Goal: Task Accomplishment & Management: Manage account settings

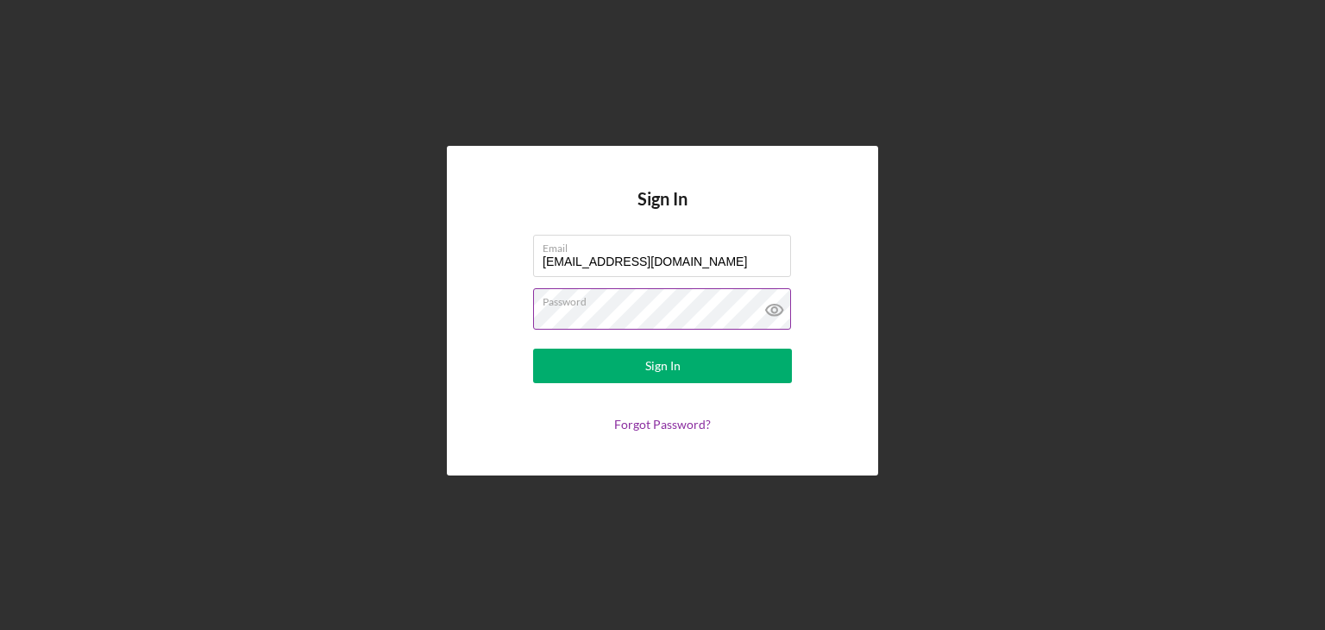
click at [774, 309] on icon at bounding box center [774, 309] width 43 height 43
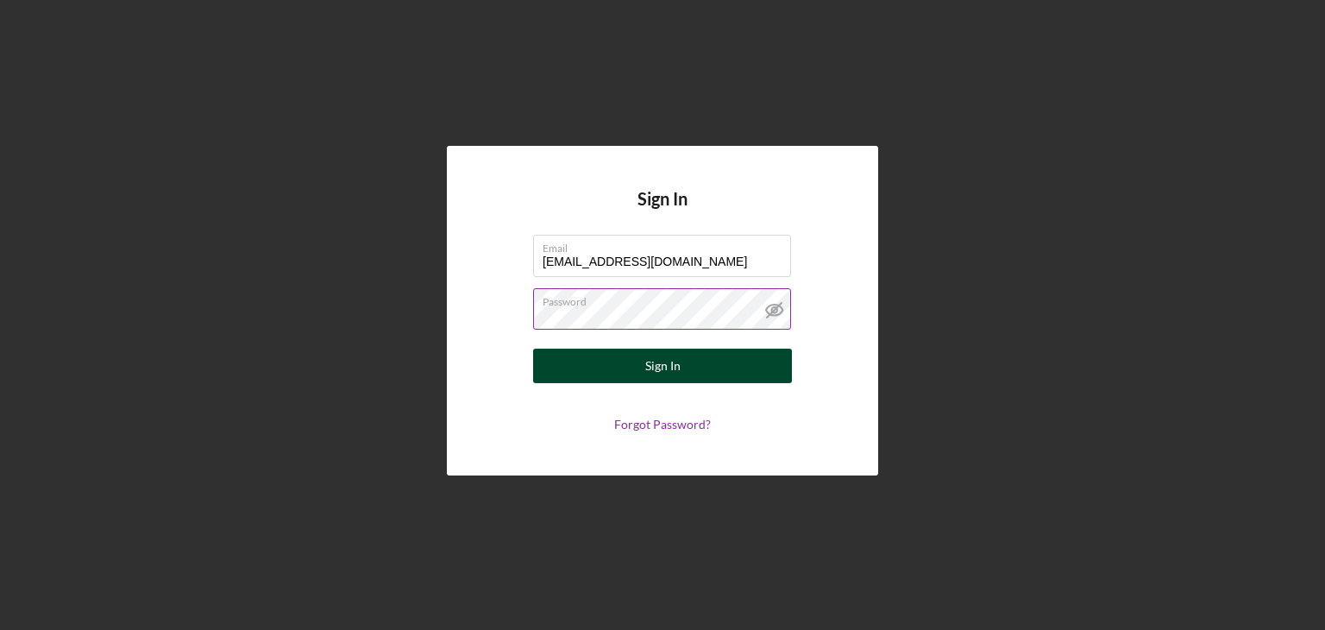
click at [717, 373] on button "Sign In" at bounding box center [662, 365] width 259 height 34
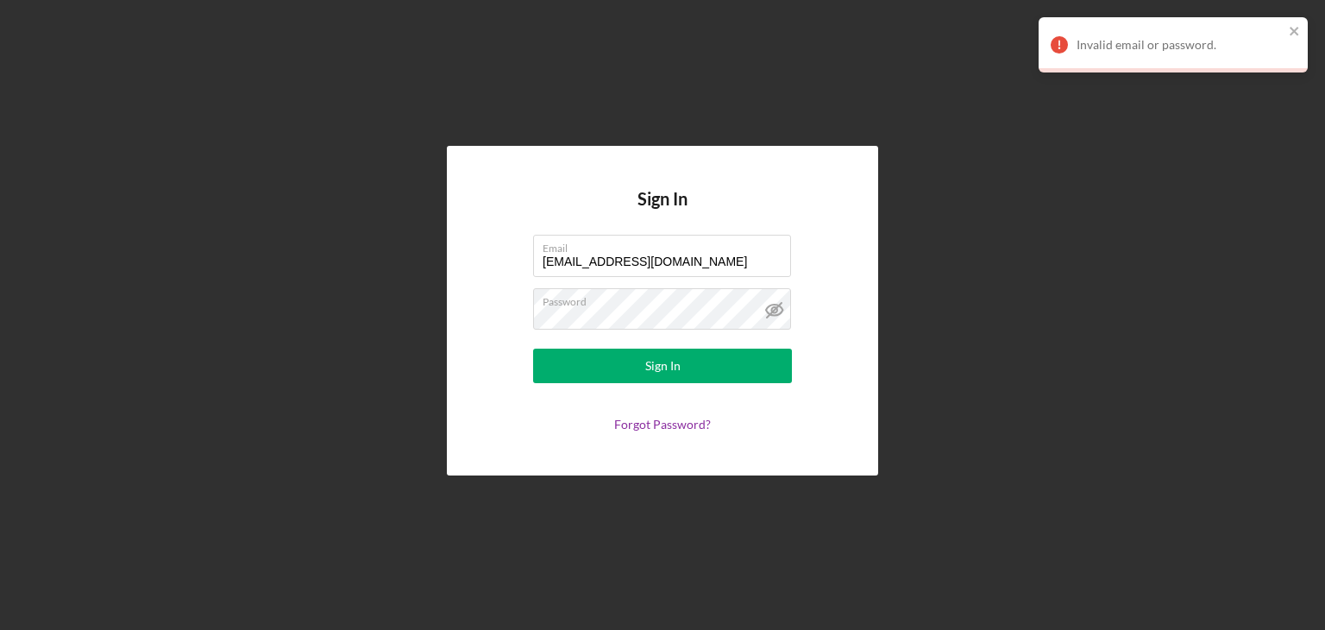
click at [950, 335] on div "Sign In Email [EMAIL_ADDRESS][DOMAIN_NAME] Password Sign In Forgot Password?" at bounding box center [662, 310] width 1307 height 621
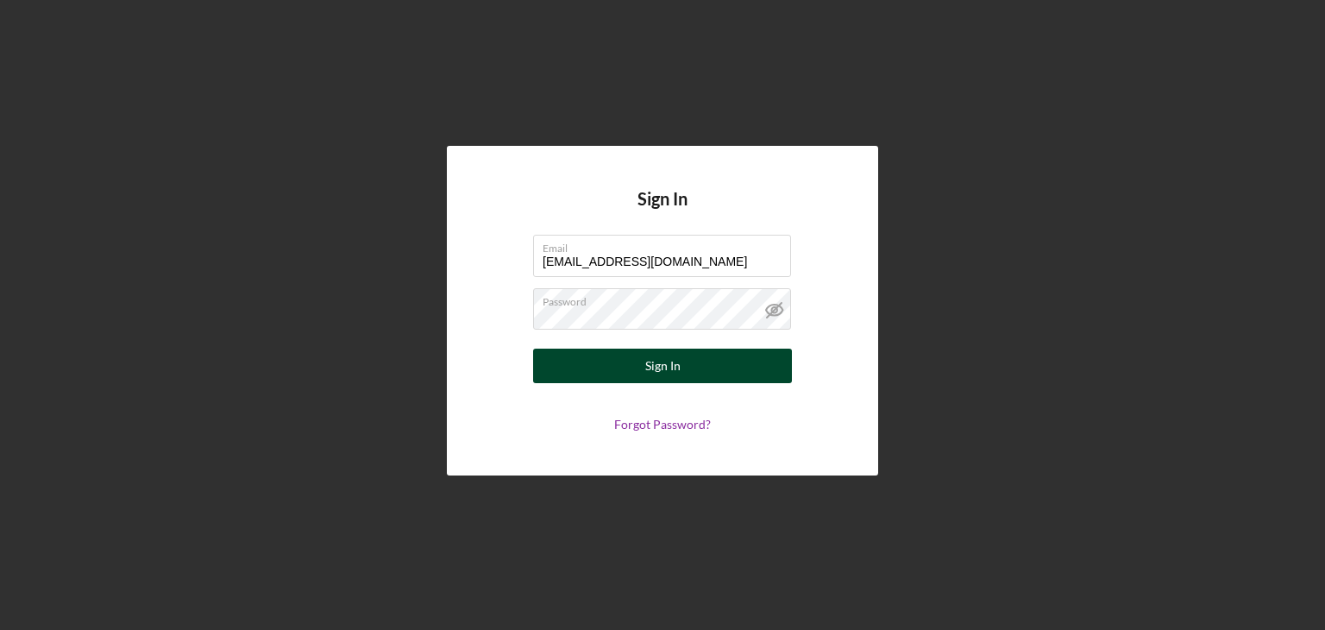
click at [676, 359] on div "Sign In" at bounding box center [662, 365] width 35 height 34
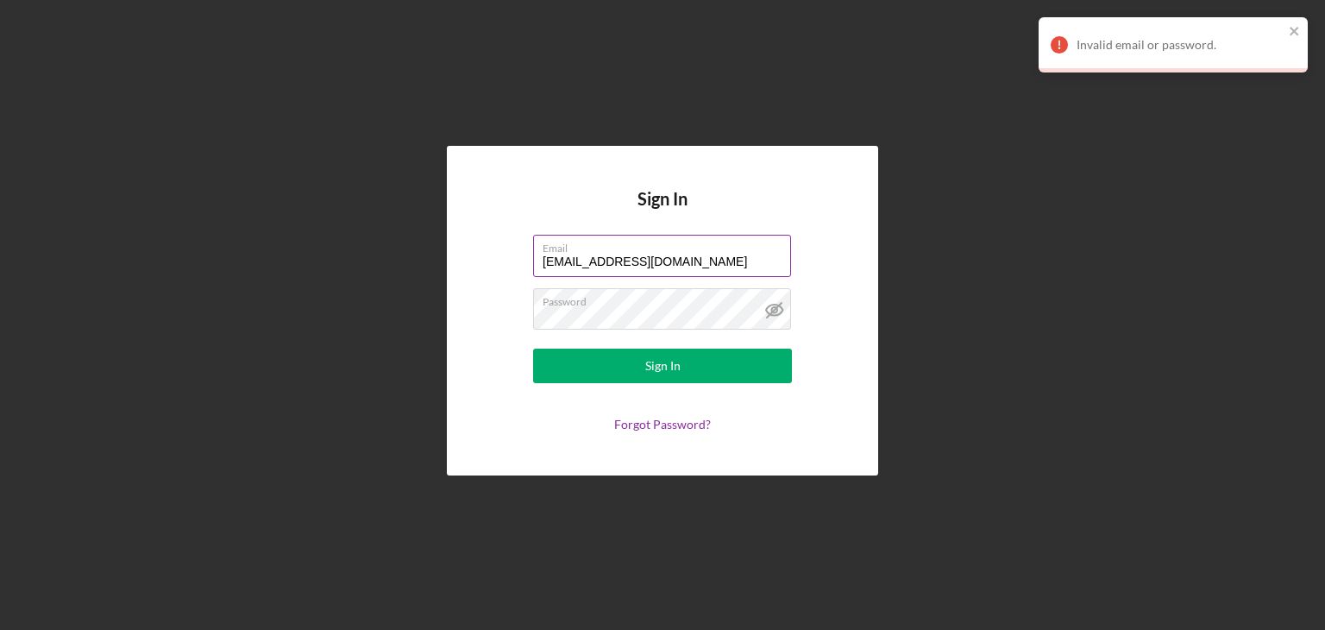
click at [740, 273] on input "[EMAIL_ADDRESS][DOMAIN_NAME]" at bounding box center [662, 255] width 258 height 41
type input "[EMAIL_ADDRESS][DOMAIN_NAME]"
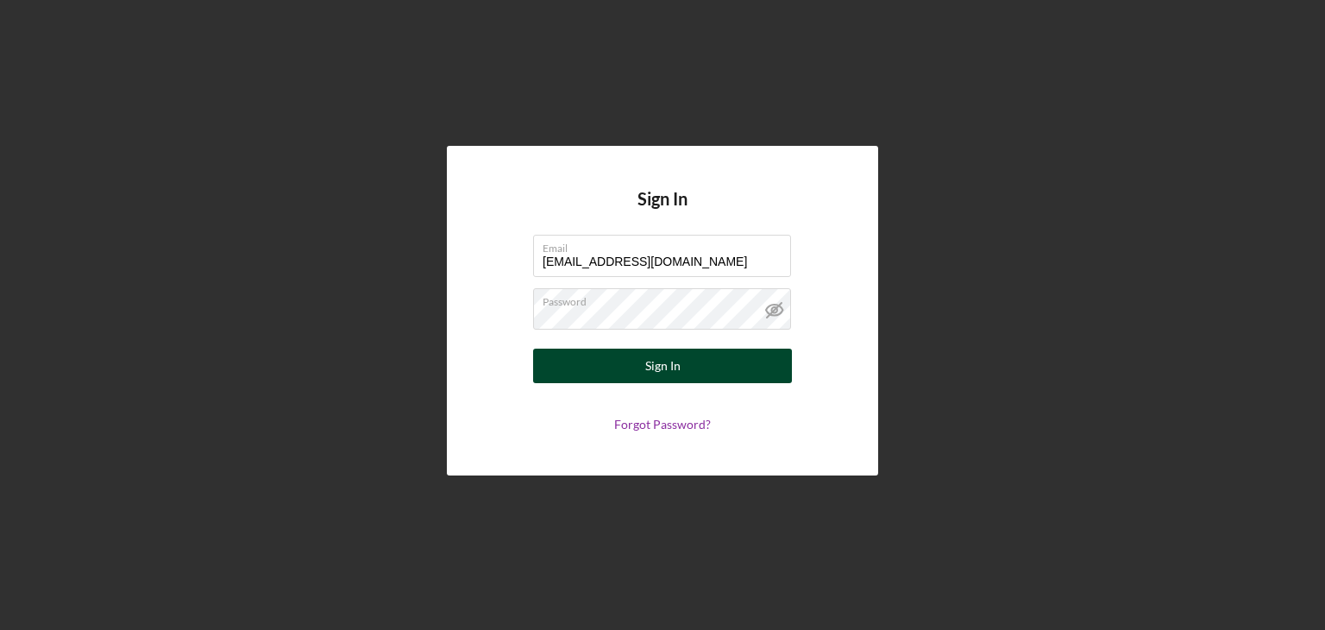
click at [661, 373] on div "Sign In" at bounding box center [662, 365] width 35 height 34
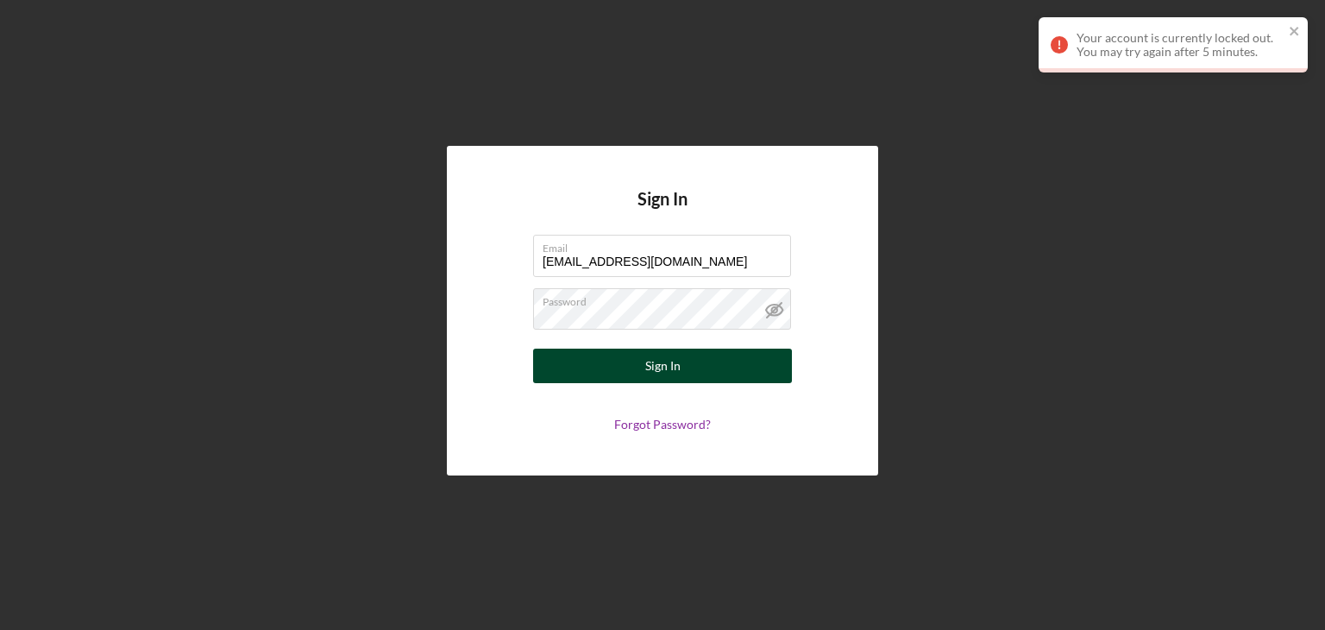
click at [675, 367] on div "Sign In" at bounding box center [662, 365] width 35 height 34
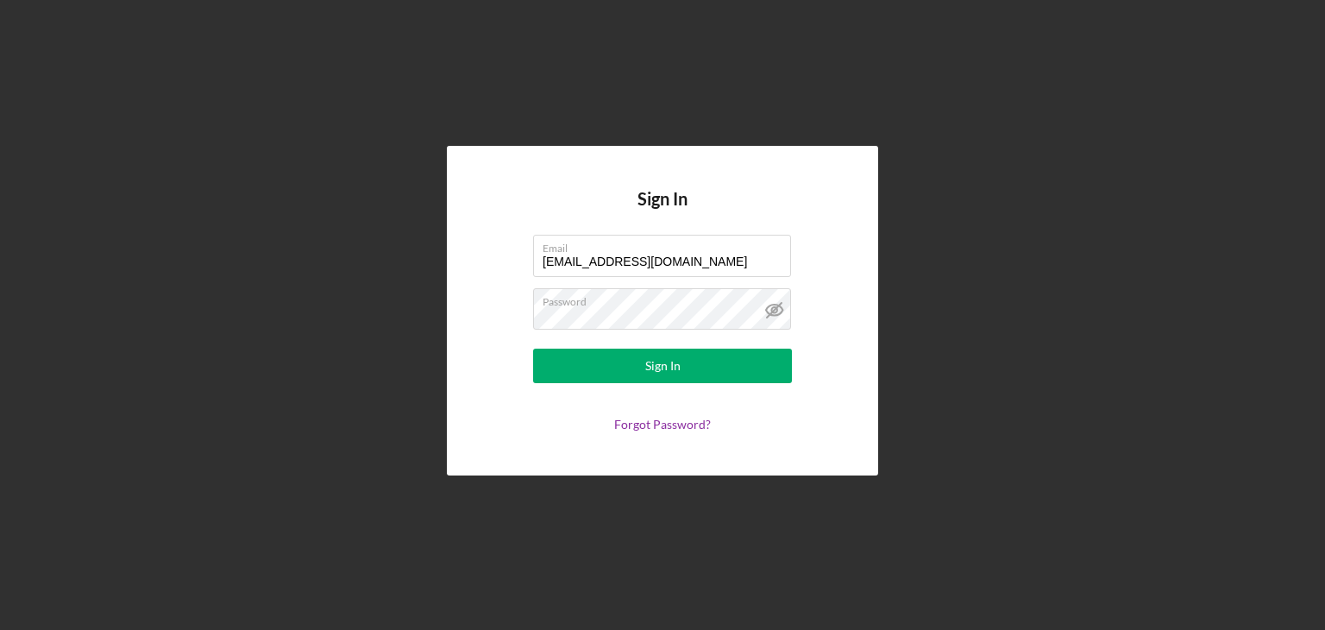
drag, startPoint x: 701, startPoint y: 399, endPoint x: 795, endPoint y: 310, distance: 129.9
click at [749, 438] on div "Sign In Email [EMAIL_ADDRESS][DOMAIN_NAME] Password Sign In Forgot Password?" at bounding box center [662, 310] width 431 height 329
